Goal: Information Seeking & Learning: Find specific fact

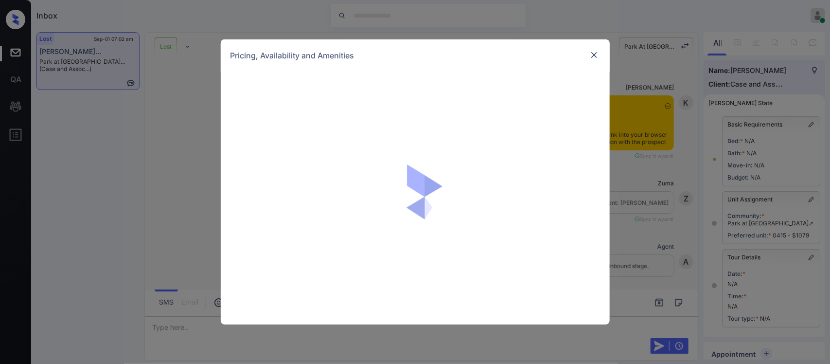
scroll to position [14257, 0]
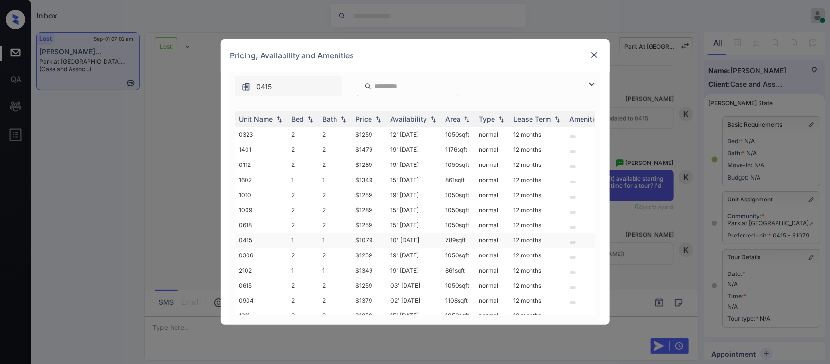
click at [407, 234] on td "10' Oct 25" at bounding box center [414, 240] width 55 height 15
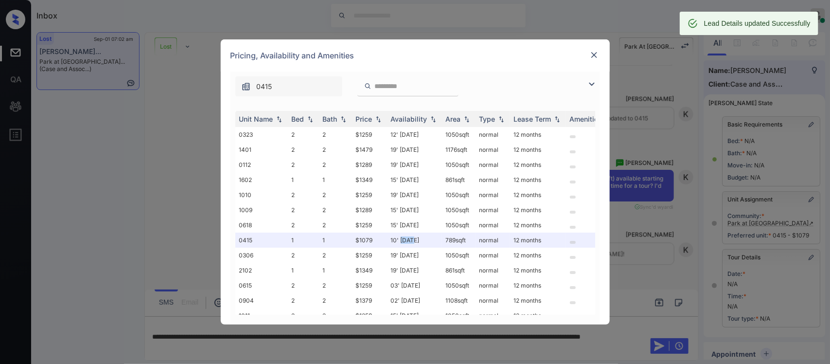
click at [594, 54] on img at bounding box center [595, 55] width 10 height 10
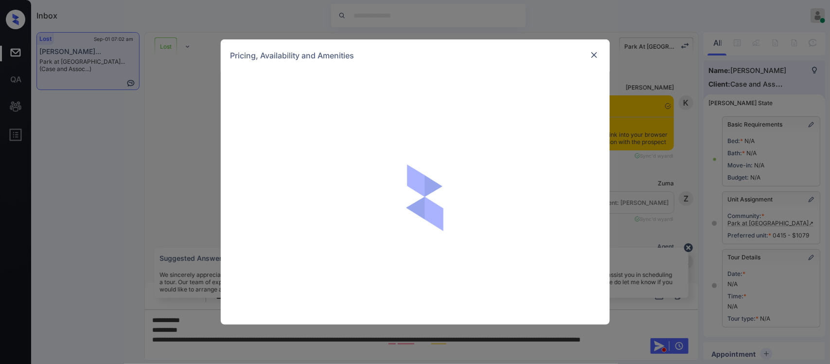
scroll to position [14730, 0]
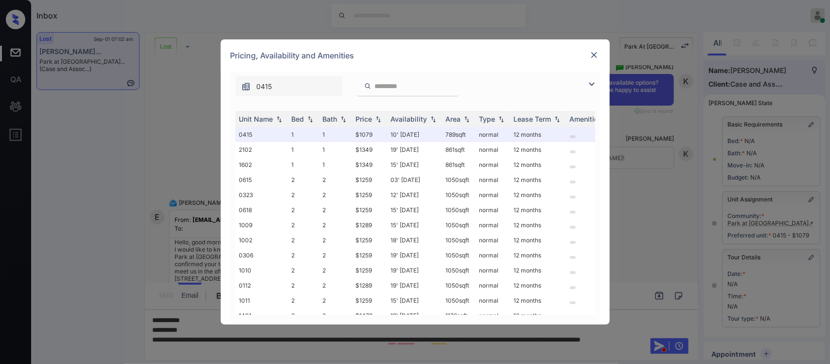
click at [375, 112] on th "Price" at bounding box center [369, 119] width 35 height 16
click at [590, 54] on img at bounding box center [595, 55] width 10 height 10
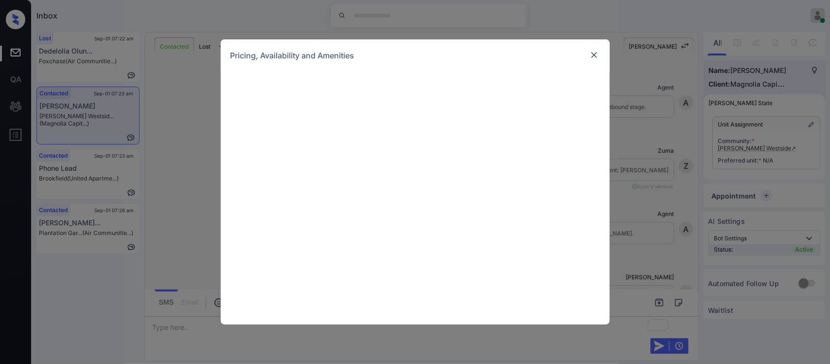
scroll to position [253, 0]
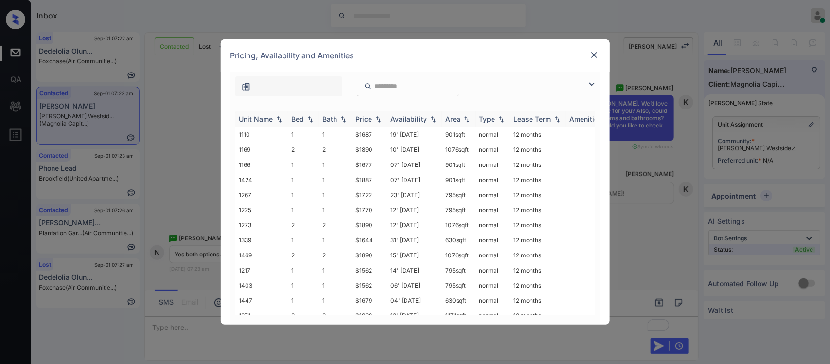
click at [365, 122] on div "Price" at bounding box center [364, 119] width 17 height 8
click at [366, 135] on td "$1462" at bounding box center [369, 134] width 35 height 15
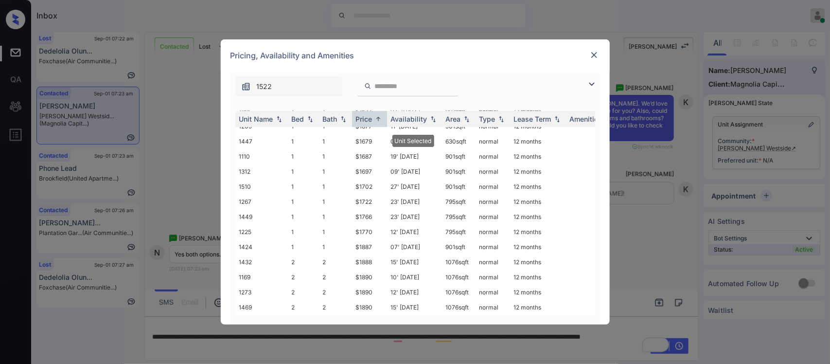
scroll to position [170, 0]
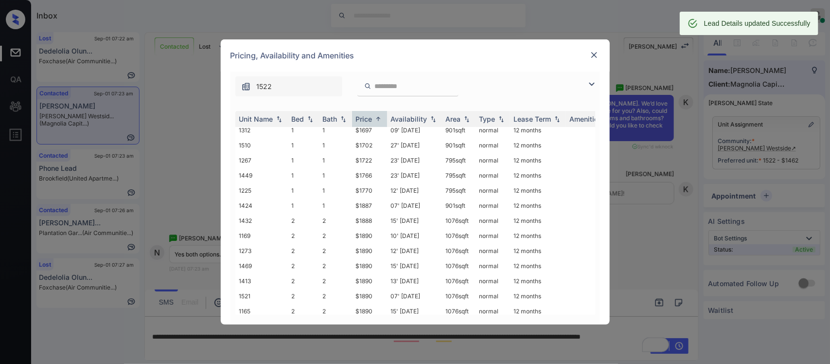
click at [593, 55] on img at bounding box center [595, 55] width 10 height 10
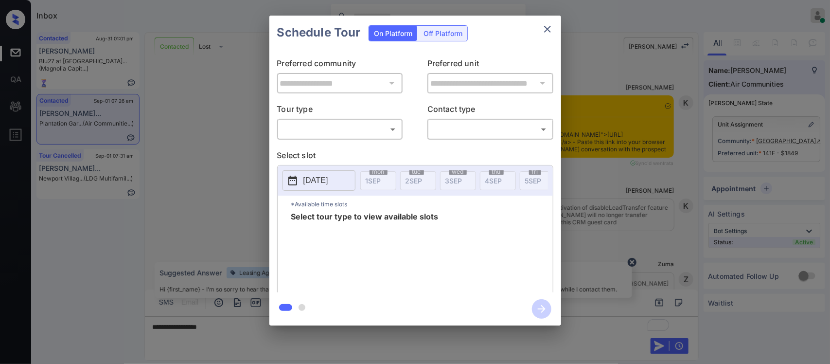
scroll to position [1112, 0]
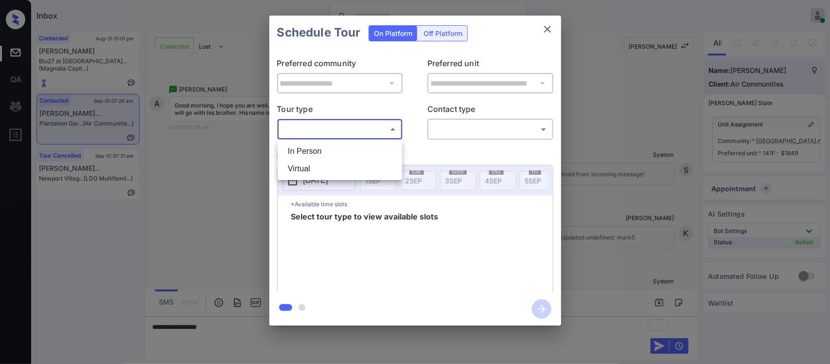
click at [388, 137] on body "Inbox [PERSON_NAME] Online Set yourself offline Set yourself on break Profile S…" at bounding box center [415, 182] width 830 height 364
click at [381, 147] on li "In Person" at bounding box center [340, 152] width 120 height 18
type input "********"
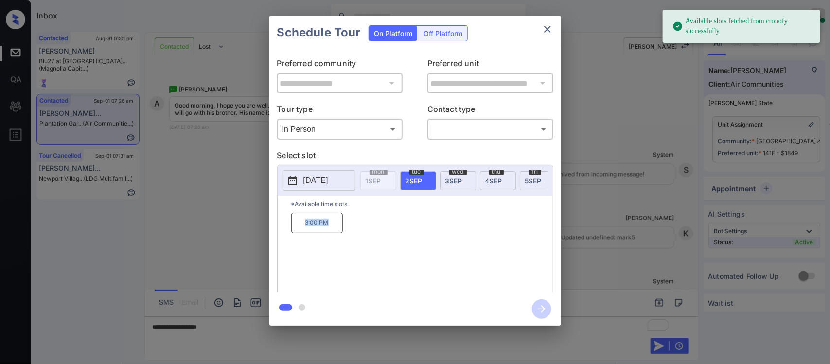
drag, startPoint x: 296, startPoint y: 232, endPoint x: 329, endPoint y: 232, distance: 33.1
click at [329, 232] on p "3:00 PM" at bounding box center [317, 223] width 52 height 20
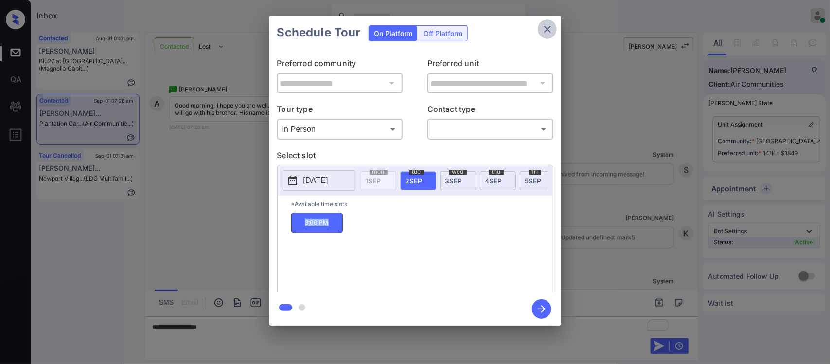
click at [546, 33] on icon "close" at bounding box center [548, 29] width 12 height 12
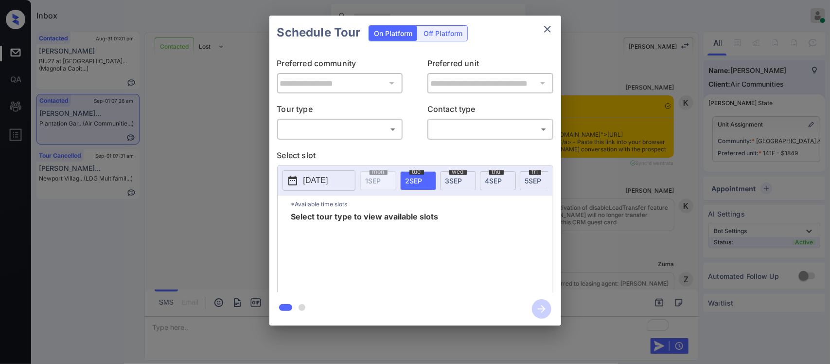
scroll to position [907, 0]
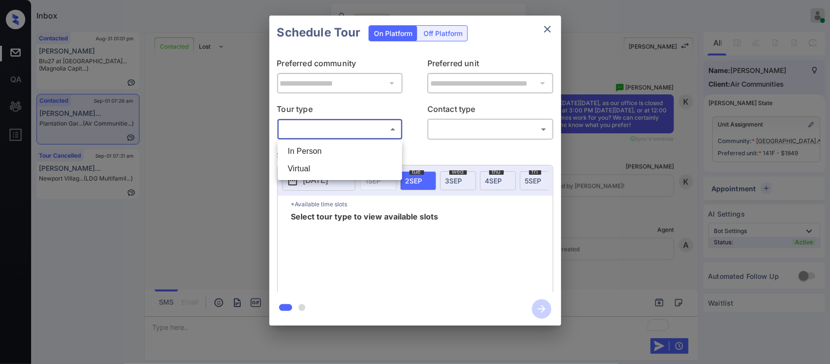
click at [382, 135] on body "Inbox [PERSON_NAME] Online Set yourself offline Set yourself on break Profile S…" at bounding box center [415, 182] width 830 height 364
click at [377, 147] on li "In Person" at bounding box center [340, 152] width 120 height 18
type input "********"
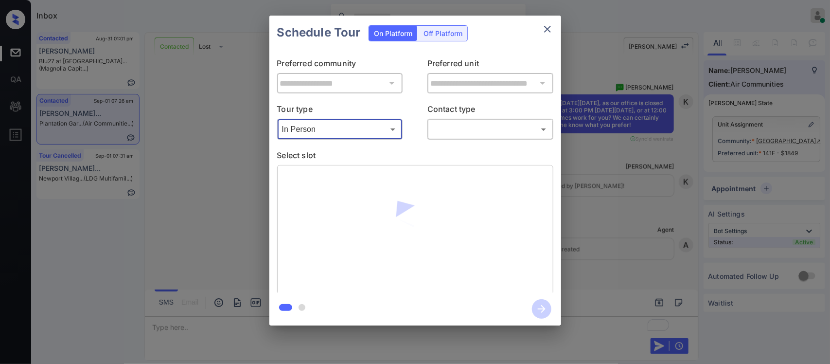
click at [475, 133] on body "Inbox [PERSON_NAME] Online Set yourself offline Set yourself on break Profile S…" at bounding box center [415, 182] width 830 height 364
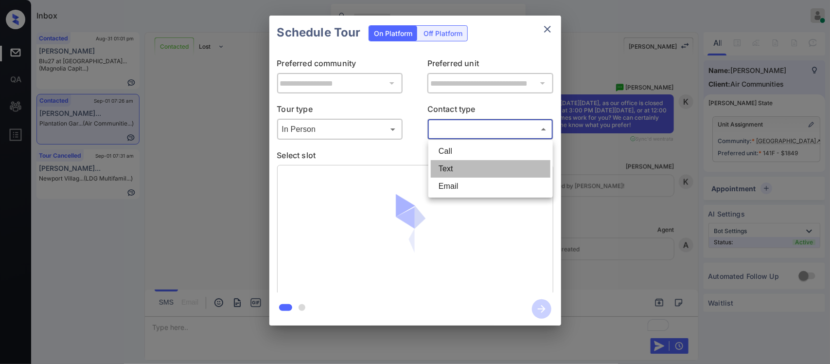
click at [477, 167] on li "Text" at bounding box center [491, 169] width 120 height 18
type input "****"
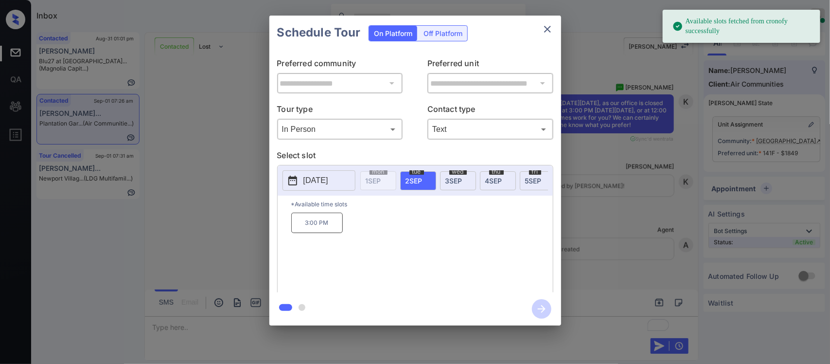
click at [312, 227] on p "3:00 PM" at bounding box center [317, 223] width 52 height 20
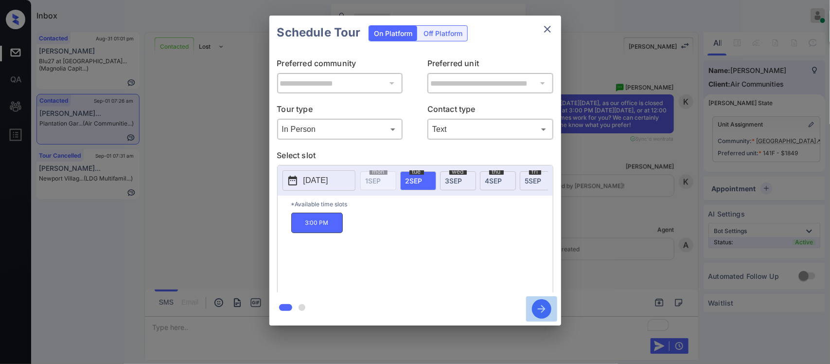
click at [542, 303] on icon "button" at bounding box center [541, 308] width 19 height 19
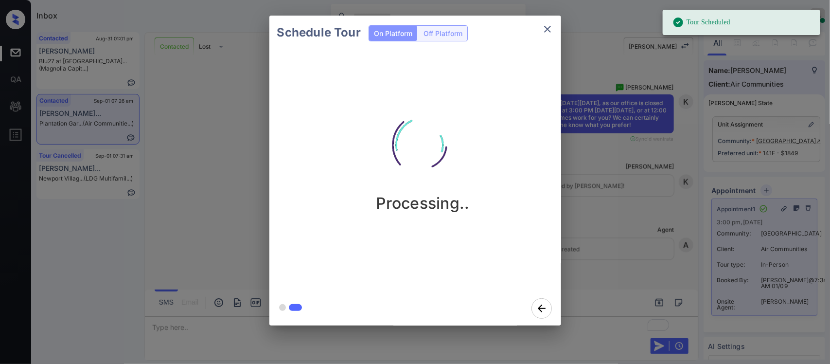
click at [648, 256] on div "Schedule Tour On Platform Off Platform Processing.." at bounding box center [415, 170] width 830 height 341
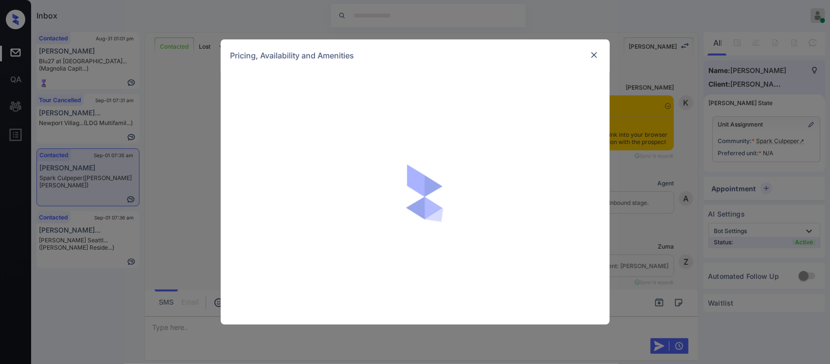
scroll to position [1011, 0]
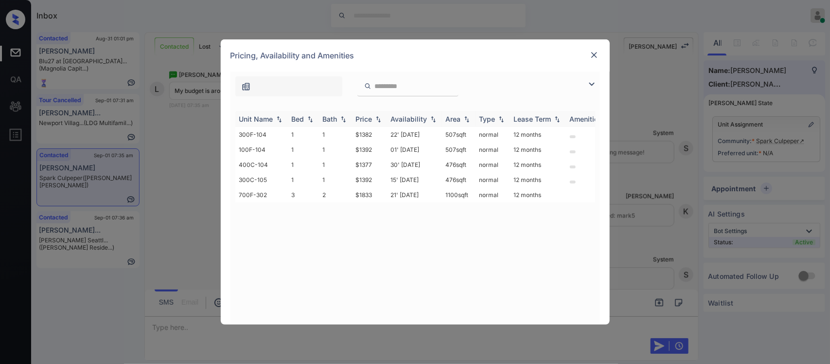
click at [366, 115] on div "Price" at bounding box center [364, 119] width 17 height 8
click at [370, 132] on td "$1377" at bounding box center [369, 134] width 35 height 15
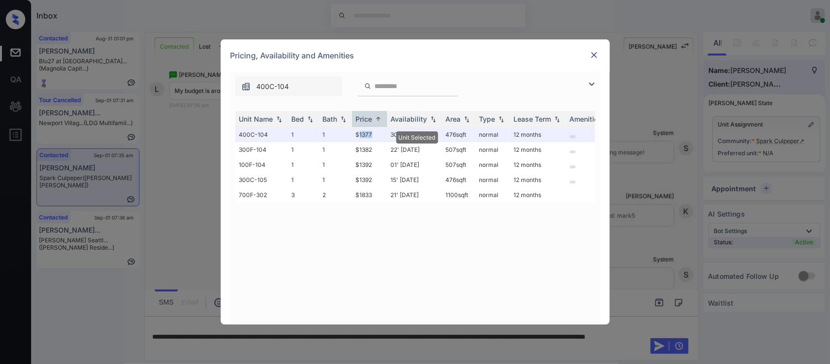
click at [597, 55] on img at bounding box center [595, 55] width 10 height 10
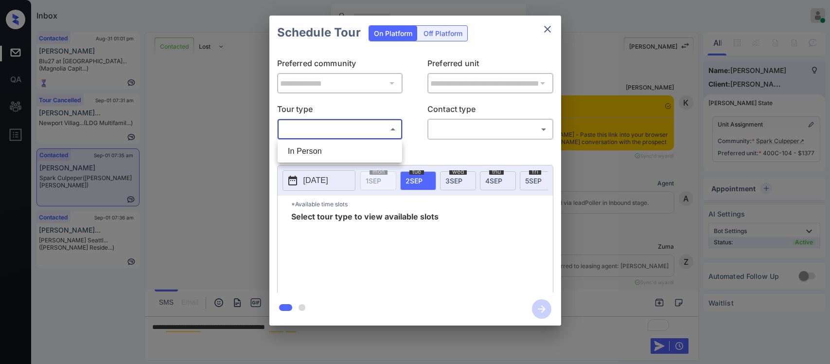
click at [390, 132] on body "Inbox [PERSON_NAME] Online Set yourself offline Set yourself on break Profile S…" at bounding box center [415, 182] width 830 height 364
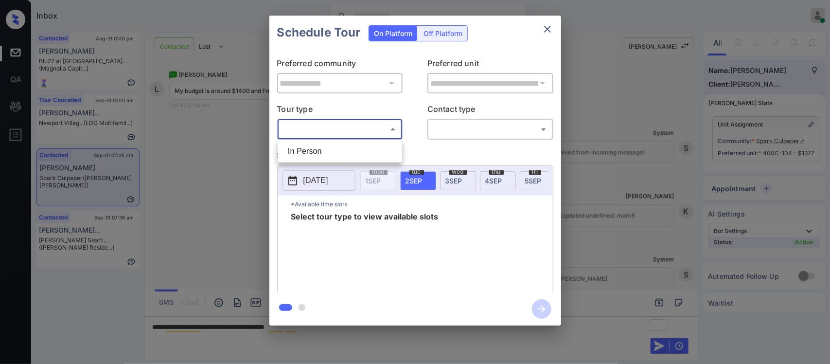
click at [383, 145] on li "In Person" at bounding box center [340, 152] width 120 height 18
type input "********"
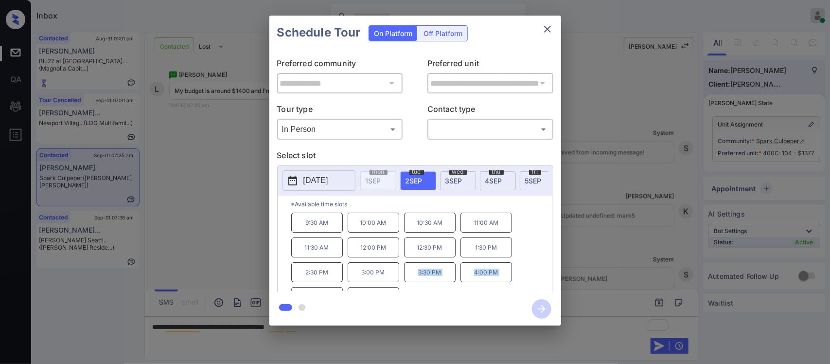
scroll to position [18, 0]
copy div "3:30 PM 4:00 PM 4:30 PM"
drag, startPoint x: 414, startPoint y: 282, endPoint x: 332, endPoint y: 288, distance: 82.4
click at [332, 288] on div "9:30 AM 10:00 AM 10:30 AM 11:00 AM 11:30 AM 12:00 PM 12:30 PM 1:30 PM 2:30 PM 3…" at bounding box center [422, 252] width 262 height 78
click at [635, 259] on div "**********" at bounding box center [415, 170] width 830 height 341
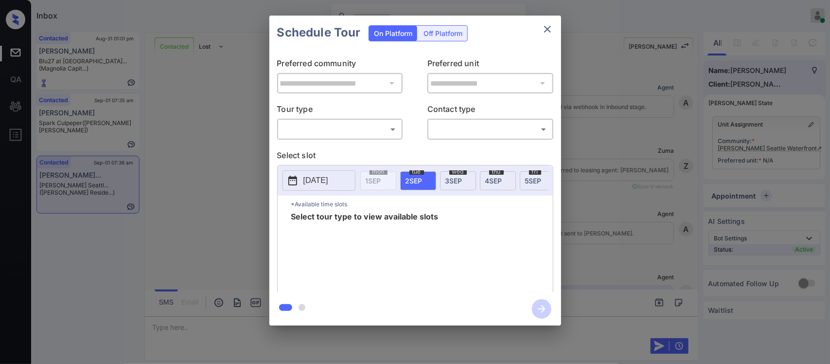
scroll to position [3465, 0]
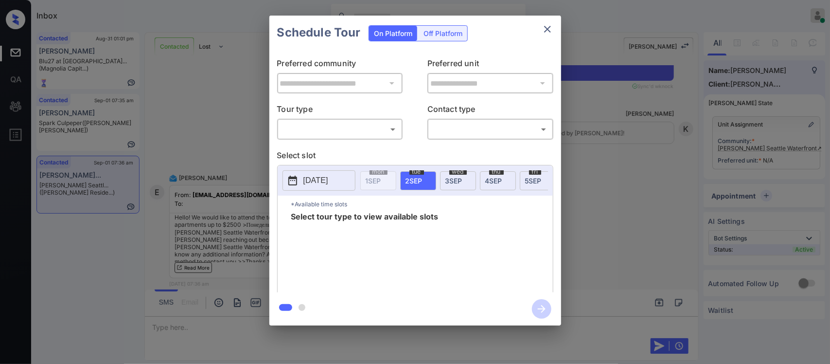
click at [350, 135] on body "Inbox Almas Zainab Online Set yourself offline Set yourself on break Profile Sw…" at bounding box center [415, 182] width 830 height 364
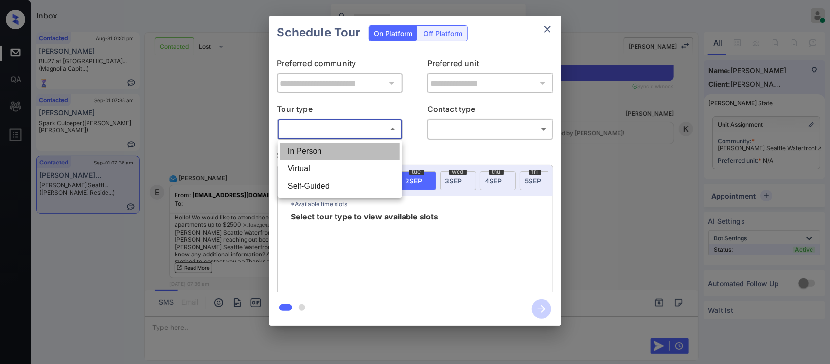
click at [345, 156] on li "In Person" at bounding box center [340, 152] width 120 height 18
type input "********"
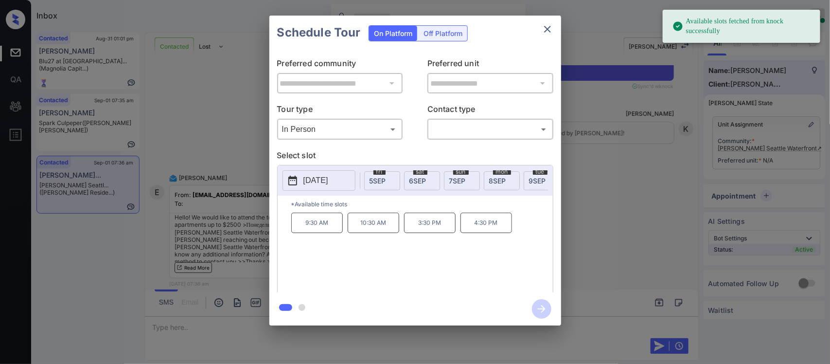
scroll to position [0, 311]
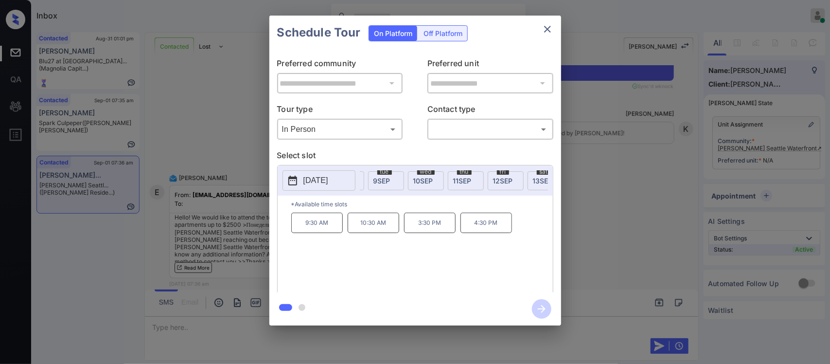
click at [402, 181] on div "[DATE]" at bounding box center [386, 180] width 36 height 19
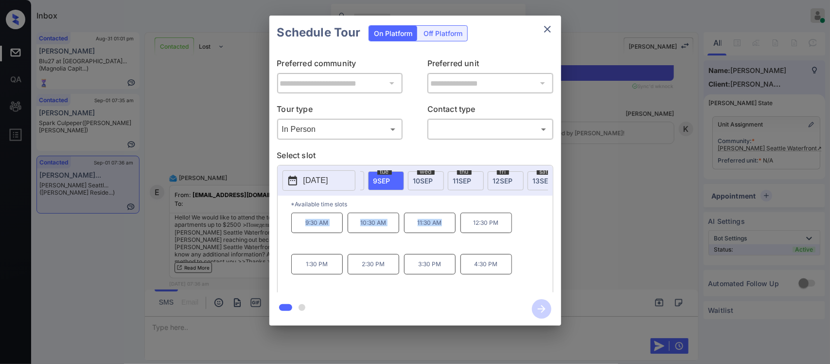
drag, startPoint x: 297, startPoint y: 228, endPoint x: 442, endPoint y: 238, distance: 144.9
click at [442, 238] on div "9:30 AM 10:30 AM 11:30 AM 12:30 PM 1:30 PM 2:30 PM 3:30 PM 4:30 PM" at bounding box center [422, 252] width 262 height 78
click at [442, 233] on p "11:30 AM" at bounding box center [430, 223] width 52 height 20
drag, startPoint x: 354, startPoint y: 229, endPoint x: 520, endPoint y: 232, distance: 165.9
click at [520, 232] on div "9:30 AM 10:30 AM 11:30 AM 12:30 PM 1:30 PM 2:30 PM 3:30 PM 4:30 PM" at bounding box center [422, 252] width 262 height 78
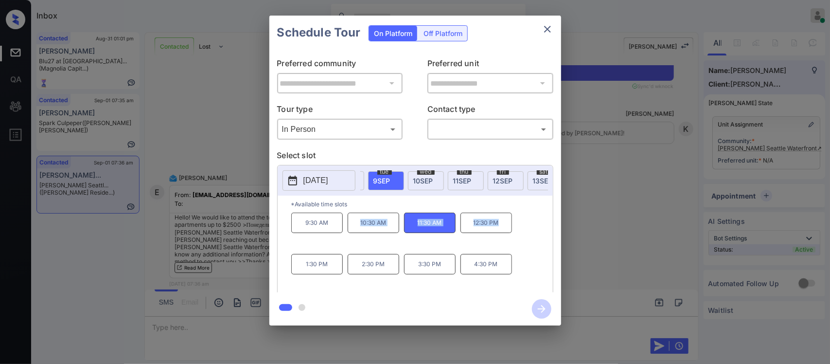
copy div "10:30 AM 11:30 AM 12:30 PM"
click at [546, 27] on icon "close" at bounding box center [547, 29] width 7 height 7
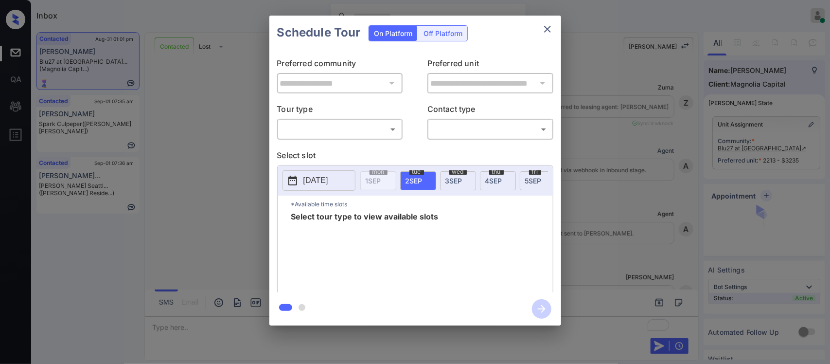
scroll to position [1389, 0]
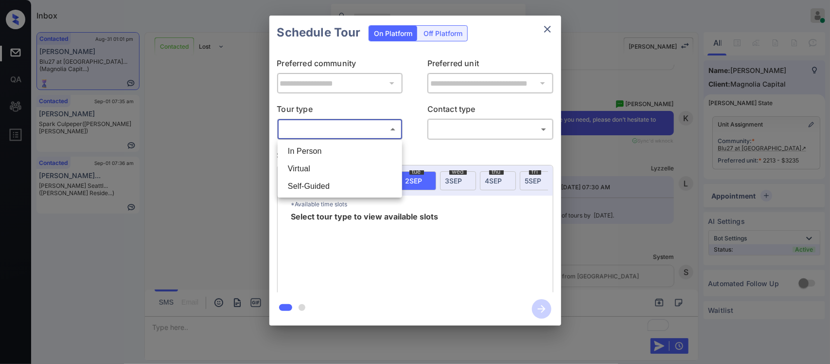
click at [373, 130] on body "Inbox [PERSON_NAME] Online Set yourself offline Set yourself on break Profile S…" at bounding box center [415, 182] width 830 height 364
click at [370, 152] on li "In Person" at bounding box center [340, 152] width 120 height 18
type input "********"
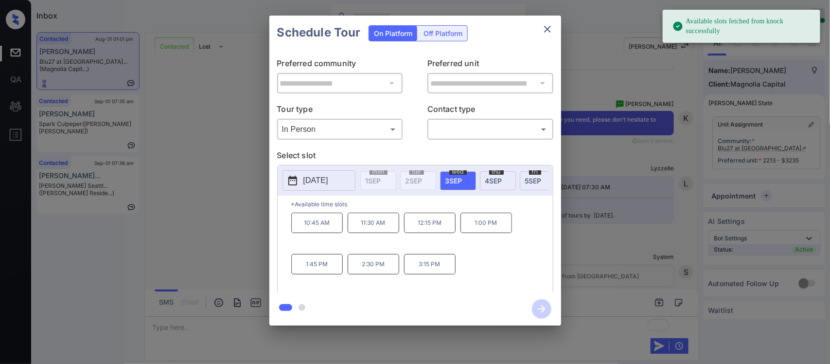
scroll to position [0, 156]
click at [491, 185] on div "mon 8 SEP" at bounding box center [502, 180] width 36 height 19
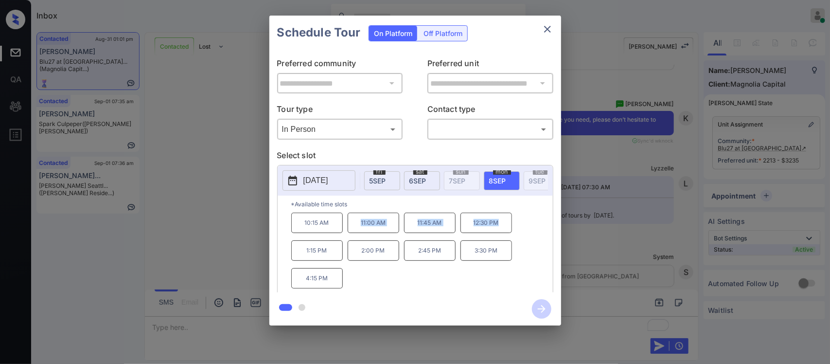
drag, startPoint x: 354, startPoint y: 236, endPoint x: 499, endPoint y: 236, distance: 144.5
click at [499, 236] on div "10:15 AM 11:00 AM 11:45 AM 12:30 PM 1:15 PM 2:00 PM 2:45 PM 3:30 PM 4:15 PM" at bounding box center [422, 252] width 262 height 78
copy div "11:00 AM 11:45 AM 12:30 PM"
click at [671, 231] on div "**********" at bounding box center [415, 170] width 830 height 341
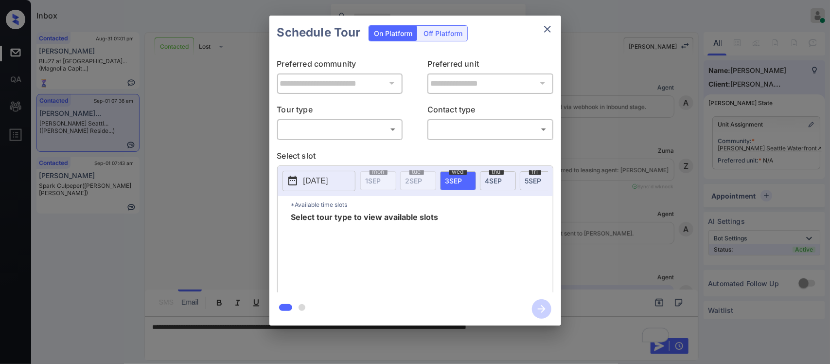
scroll to position [3370, 0]
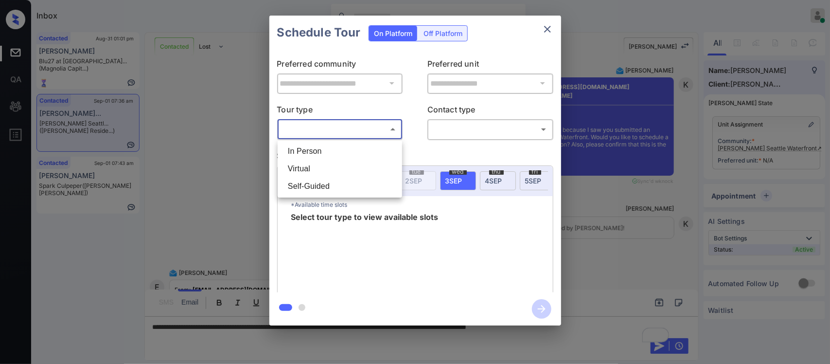
click at [394, 129] on body "Inbox [PERSON_NAME] Online Set yourself offline Set yourself on break Profile S…" at bounding box center [415, 182] width 830 height 364
click at [383, 153] on li "In Person" at bounding box center [340, 152] width 120 height 18
type input "********"
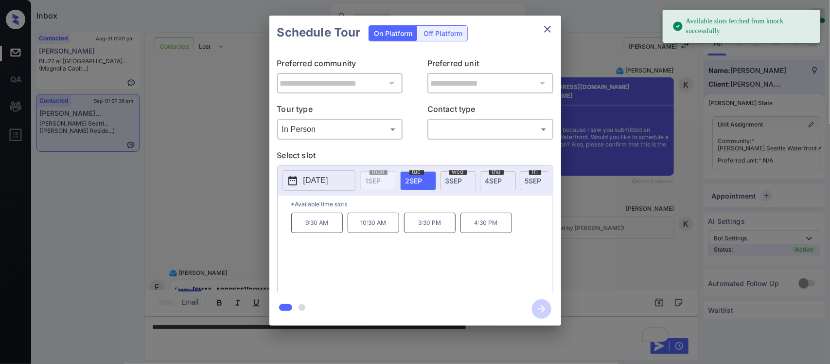
scroll to position [0, 156]
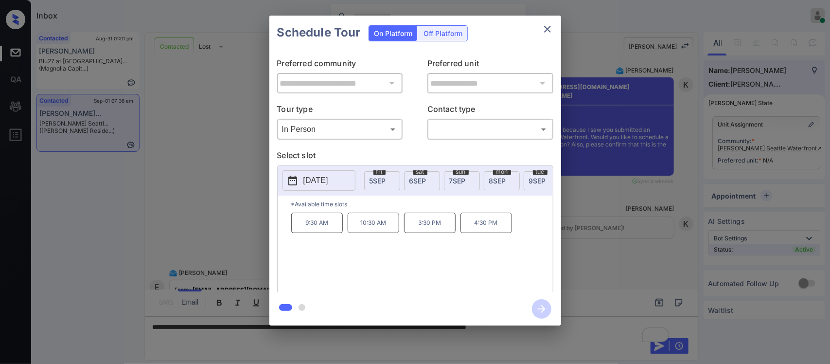
click at [528, 181] on div "tue 9 SEP" at bounding box center [542, 180] width 36 height 19
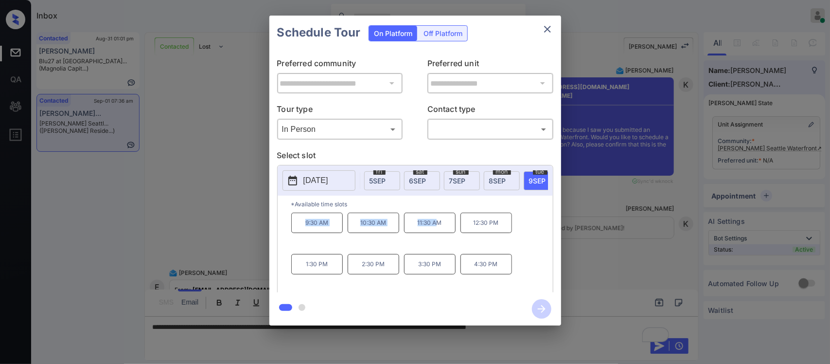
drag, startPoint x: 297, startPoint y: 229, endPoint x: 439, endPoint y: 225, distance: 142.6
click at [439, 225] on div "9:30 AM 10:30 AM 11:30 AM 12:30 PM 1:30 PM 2:30 PM 3:30 PM 4:30 PM" at bounding box center [422, 252] width 262 height 78
click at [439, 225] on p "11:30 AM" at bounding box center [430, 223] width 52 height 20
drag, startPoint x: 359, startPoint y: 230, endPoint x: 502, endPoint y: 231, distance: 143.5
click at [502, 231] on div "9:30 AM 10:30 AM 11:30 AM 12:30 PM 1:30 PM 2:30 PM 3:30 PM 4:30 PM" at bounding box center [422, 252] width 262 height 78
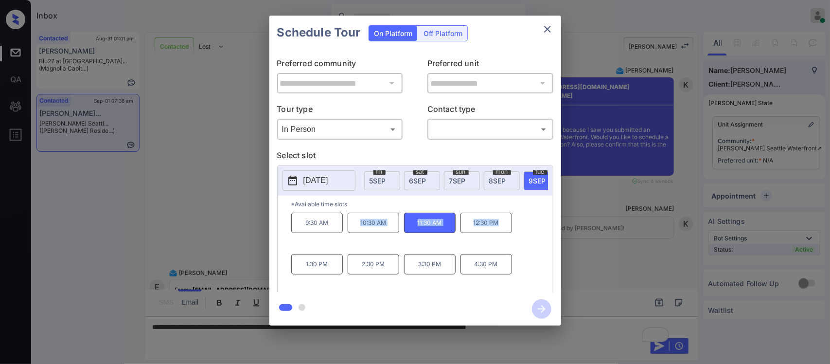
copy div "10:30 AM 11:30 AM 12:30 PM"
click at [553, 27] on icon "close" at bounding box center [548, 29] width 12 height 12
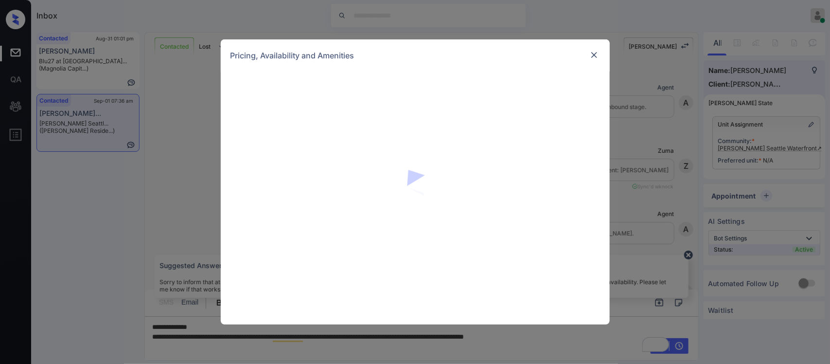
scroll to position [3669, 0]
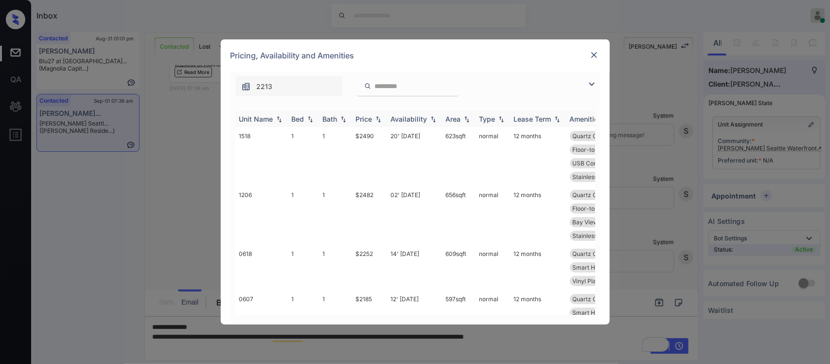
click at [371, 124] on th "Price" at bounding box center [369, 119] width 35 height 16
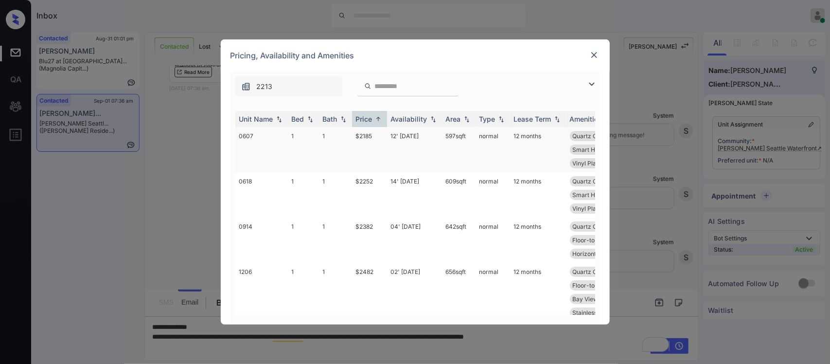
click at [373, 138] on td "$2185" at bounding box center [369, 149] width 35 height 45
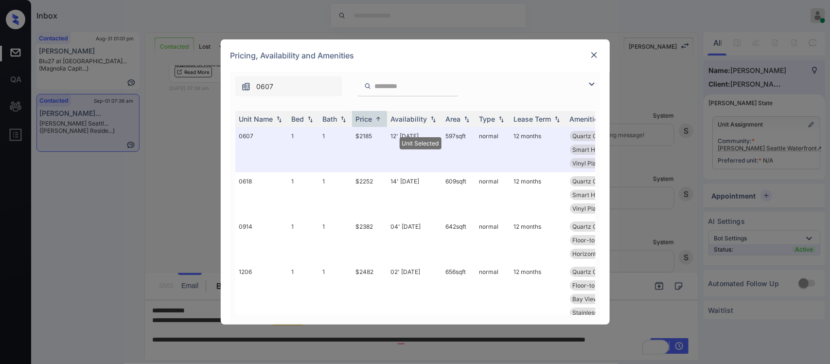
click at [592, 56] on img at bounding box center [595, 55] width 10 height 10
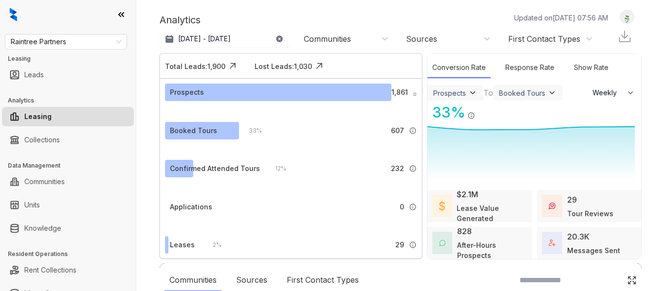
select select "******"
drag, startPoint x: 39, startPoint y: 51, endPoint x: 53, endPoint y: 36, distance: 20.3
click at [53, 36] on div "Raintree Partners Leasing Leads Analytics Leasing Collections Data Management C…" at bounding box center [68, 145] width 136 height 291
click at [53, 36] on span "Raintree Partners" at bounding box center [66, 42] width 110 height 15
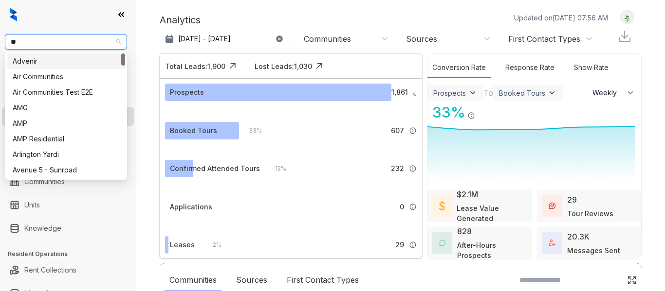
type input "***"
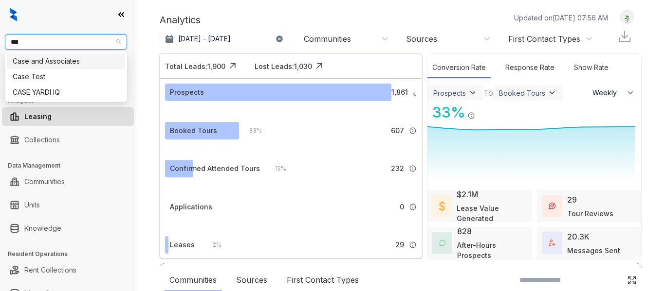
click at [59, 61] on div "Case and Associates" at bounding box center [66, 61] width 107 height 11
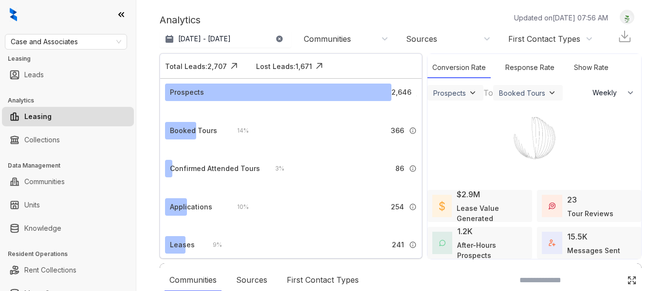
select select "******"
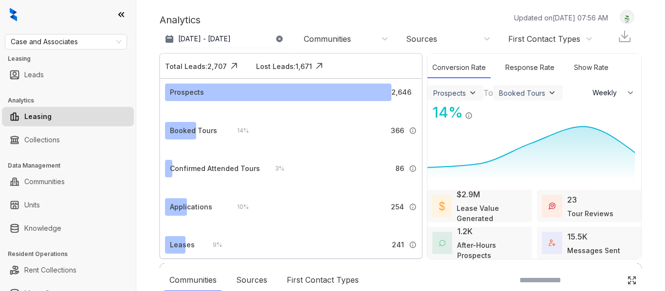
drag, startPoint x: 0, startPoint y: 0, endPoint x: 80, endPoint y: 230, distance: 243.1
click at [80, 230] on div at bounding box center [332, 145] width 665 height 291
click at [73, 228] on div at bounding box center [332, 145] width 665 height 291
click at [61, 228] on div at bounding box center [332, 145] width 665 height 291
click at [52, 227] on div at bounding box center [332, 145] width 665 height 291
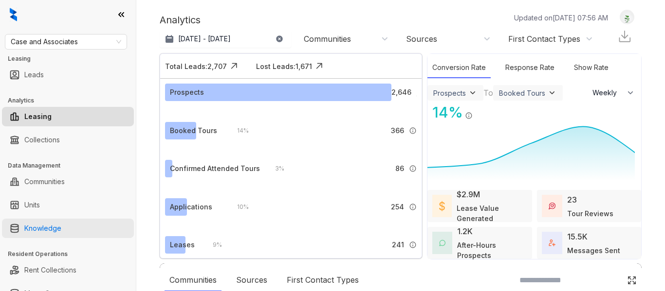
click at [48, 235] on link "Knowledge" at bounding box center [42, 228] width 37 height 19
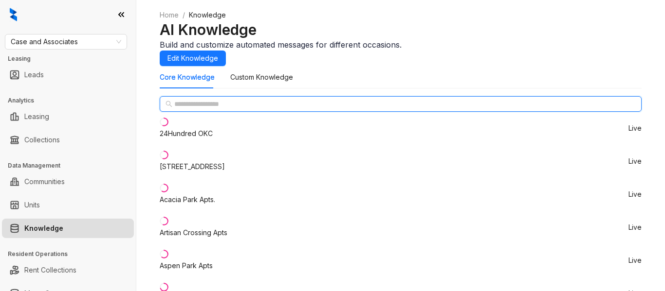
click at [225, 109] on input "text" at bounding box center [400, 104] width 453 height 11
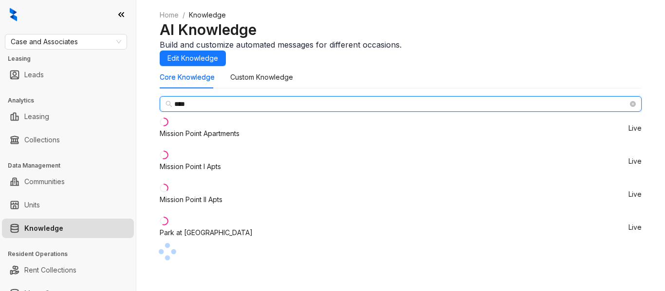
type input "****"
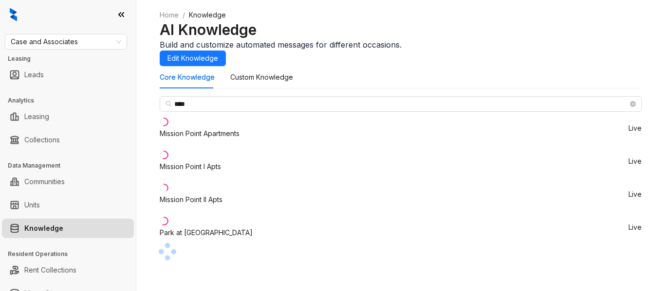
click at [218, 172] on div "Mission Point I Apts" at bounding box center [190, 167] width 61 height 11
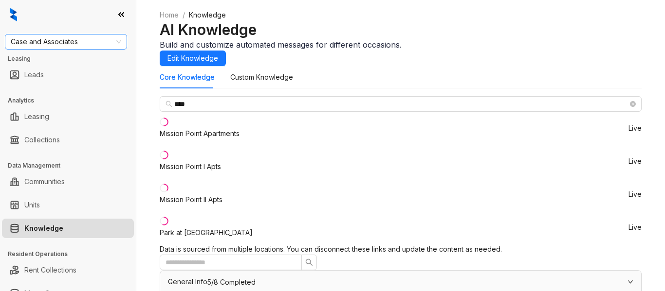
click at [55, 37] on span "Case and Associates" at bounding box center [66, 42] width 110 height 15
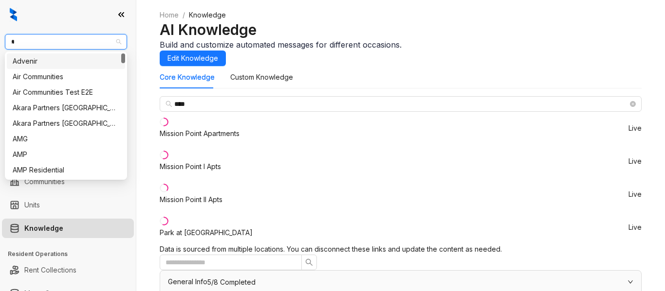
type input "**"
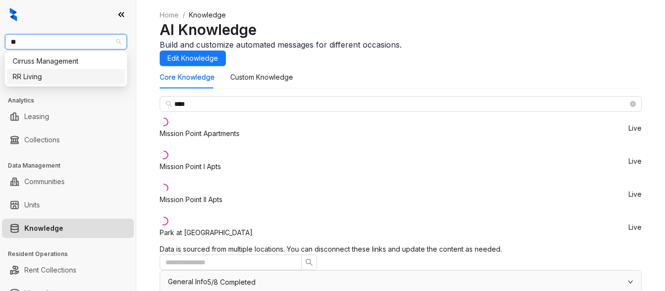
click at [53, 78] on div "RR Living" at bounding box center [66, 77] width 107 height 11
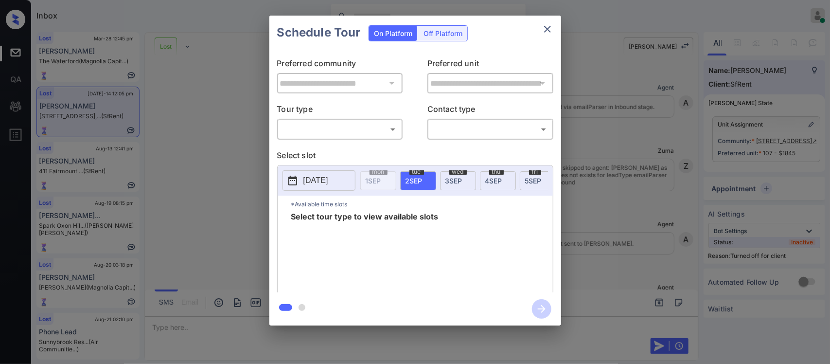
scroll to position [4118, 0]
click at [389, 135] on body "Inbox Almas Zainab Online Set yourself offline Set yourself on break Profile Sw…" at bounding box center [415, 182] width 830 height 364
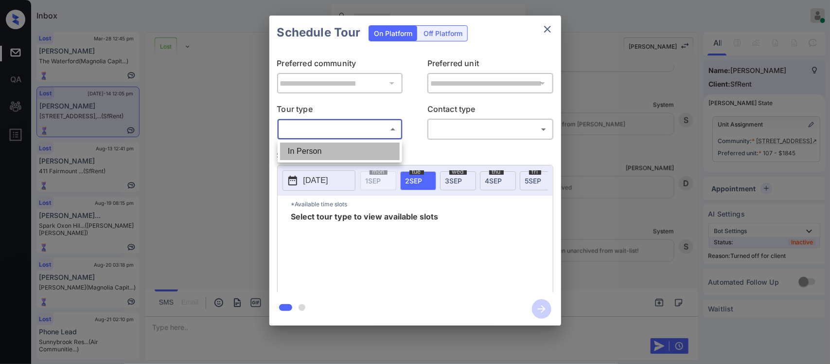
click at [382, 145] on li "In Person" at bounding box center [340, 152] width 120 height 18
type input "********"
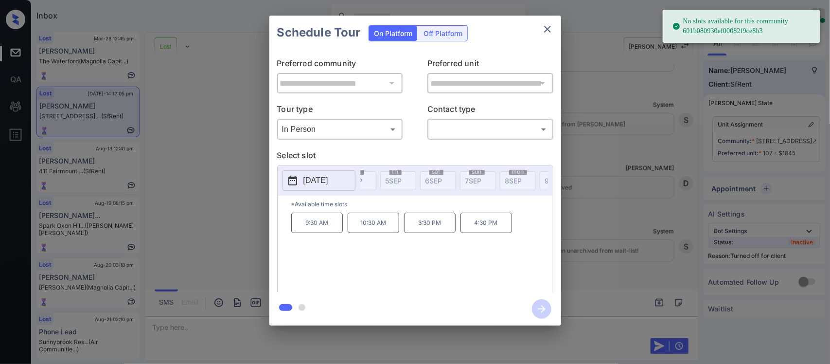
scroll to position [0, 156]
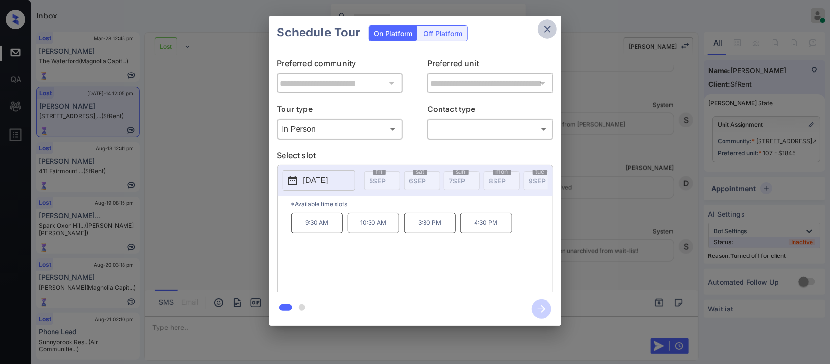
click at [545, 25] on icon "close" at bounding box center [548, 29] width 12 height 12
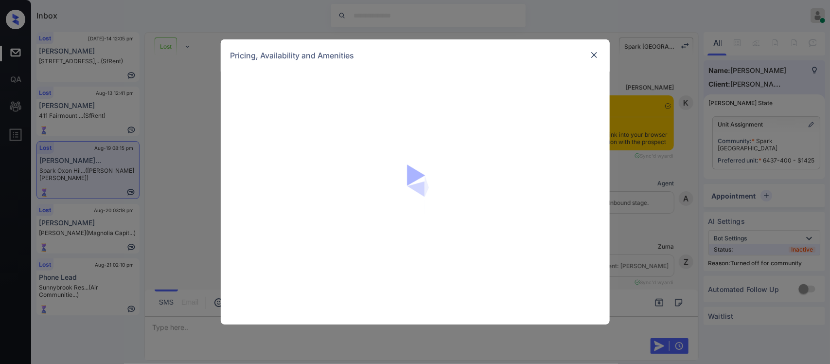
scroll to position [1230, 0]
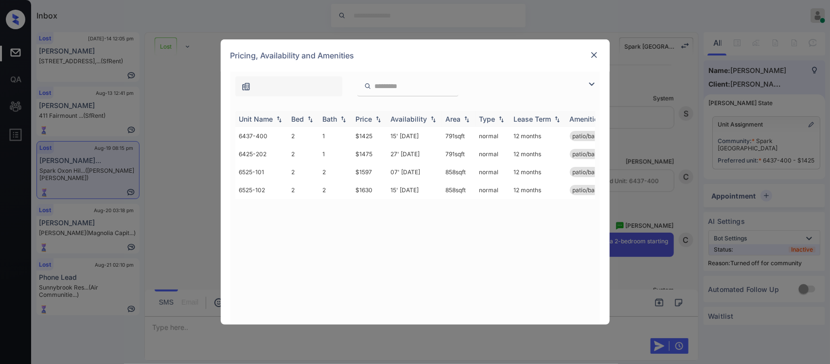
click at [378, 117] on img at bounding box center [379, 119] width 10 height 7
click at [378, 117] on img at bounding box center [379, 118] width 10 height 7
click at [592, 55] on img at bounding box center [595, 55] width 10 height 10
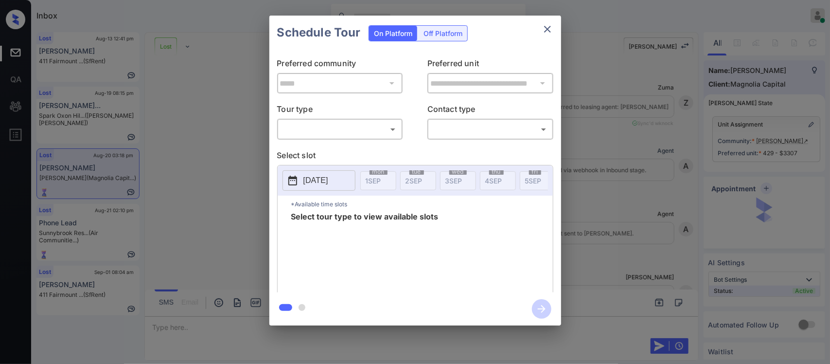
scroll to position [1420, 0]
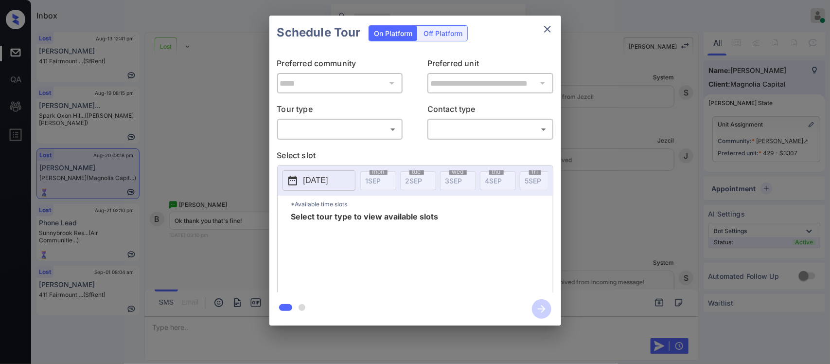
drag, startPoint x: 360, startPoint y: 139, endPoint x: 365, endPoint y: 130, distance: 10.4
click at [365, 130] on div "​ ​" at bounding box center [340, 129] width 126 height 21
click at [365, 130] on body "Inbox [PERSON_NAME] Online Set yourself offline Set yourself on break Profile S…" at bounding box center [415, 182] width 830 height 364
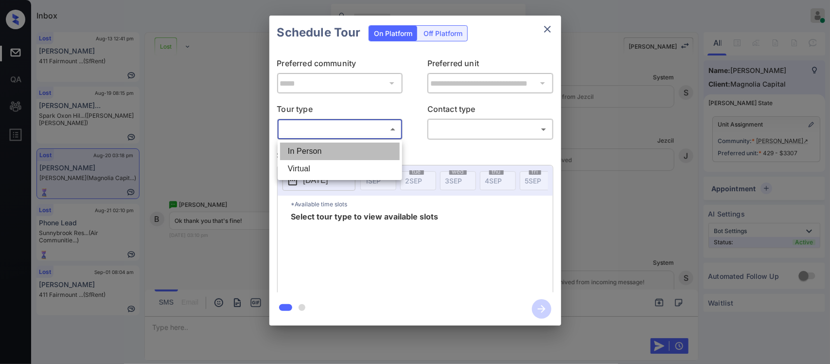
click at [357, 151] on li "In Person" at bounding box center [340, 152] width 120 height 18
type input "********"
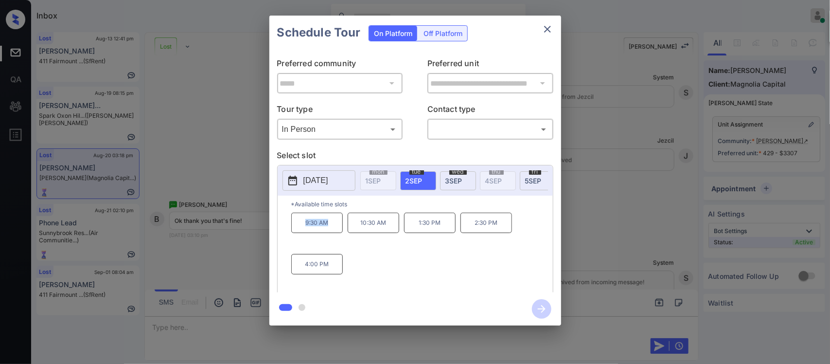
drag, startPoint x: 305, startPoint y: 227, endPoint x: 344, endPoint y: 232, distance: 38.7
click at [344, 232] on div "9:30 AM 10:30 AM 1:30 PM 2:30 PM 4:00 PM" at bounding box center [422, 252] width 262 height 78
copy p "9:30 AM"
click at [650, 200] on div "**********" at bounding box center [415, 170] width 830 height 341
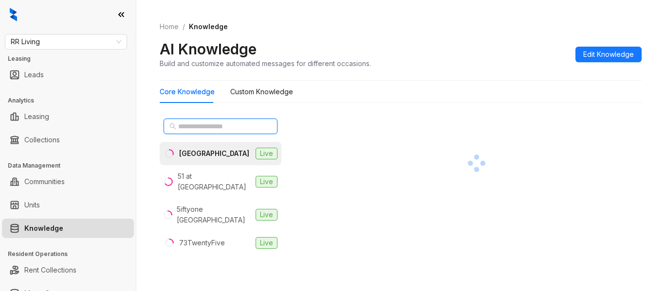
click at [240, 127] on input "text" at bounding box center [221, 126] width 86 height 11
type input "***"
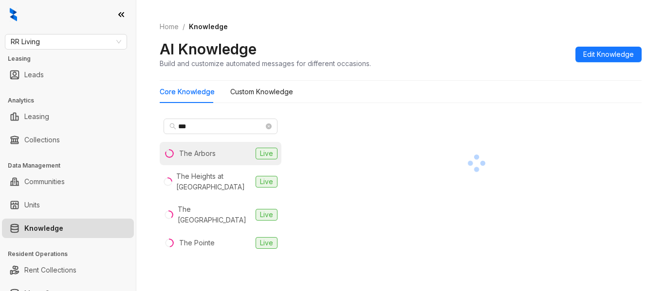
click at [224, 156] on li "The Arbors Live" at bounding box center [221, 153] width 122 height 23
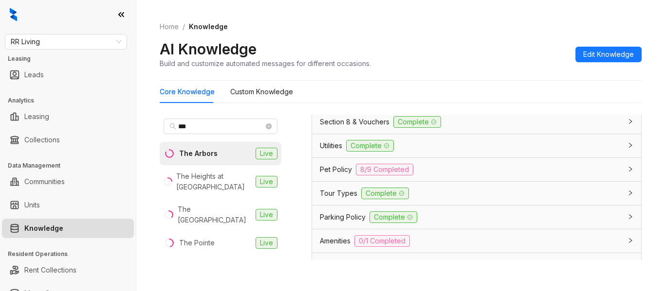
scroll to position [761, 0]
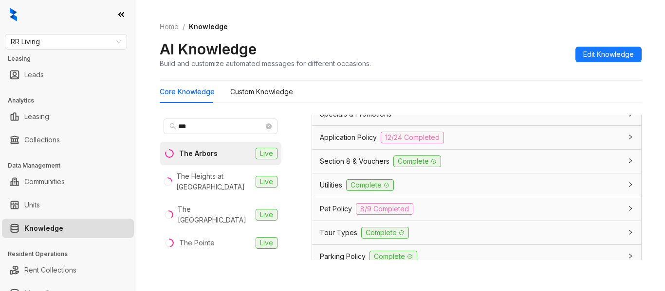
click at [471, 142] on div "Application Policy 12/24 Completed" at bounding box center [476, 137] width 329 height 23
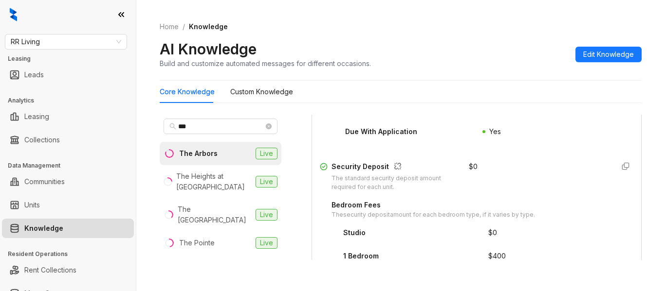
scroll to position [1275, 0]
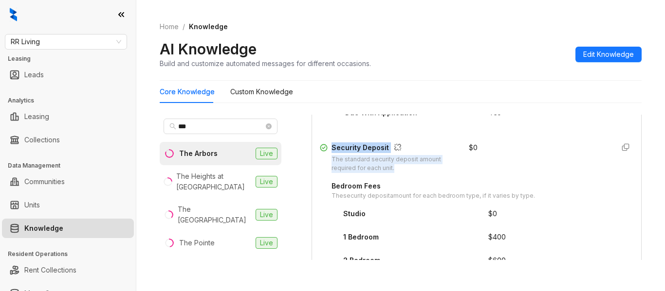
drag, startPoint x: 329, startPoint y: 180, endPoint x: 393, endPoint y: 190, distance: 64.5
click at [393, 174] on div "Security Deposit The standard security deposit amount required for each unit." at bounding box center [388, 158] width 137 height 31
click at [393, 174] on div "The standard security deposit amount required for each unit." at bounding box center [394, 164] width 126 height 18
drag, startPoint x: 393, startPoint y: 190, endPoint x: 331, endPoint y: 182, distance: 61.8
click at [331, 174] on div "The standard security deposit amount required for each unit." at bounding box center [394, 164] width 126 height 18
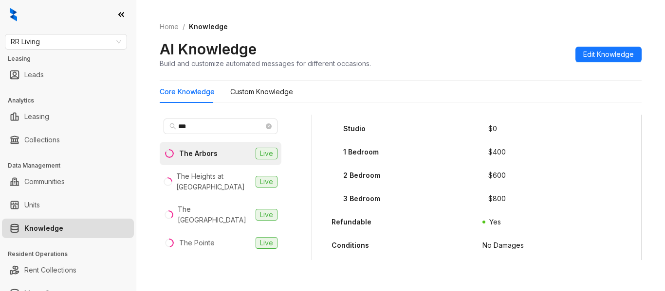
scroll to position [1369, 0]
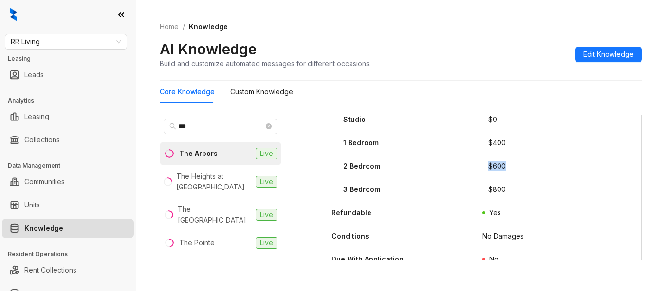
drag, startPoint x: 496, startPoint y: 187, endPoint x: 474, endPoint y: 186, distance: 22.4
click at [474, 177] on div "2 Bedroom $ 600" at bounding box center [476, 169] width 313 height 16
copy div "$ 600"
